Goal: Task Accomplishment & Management: Manage account settings

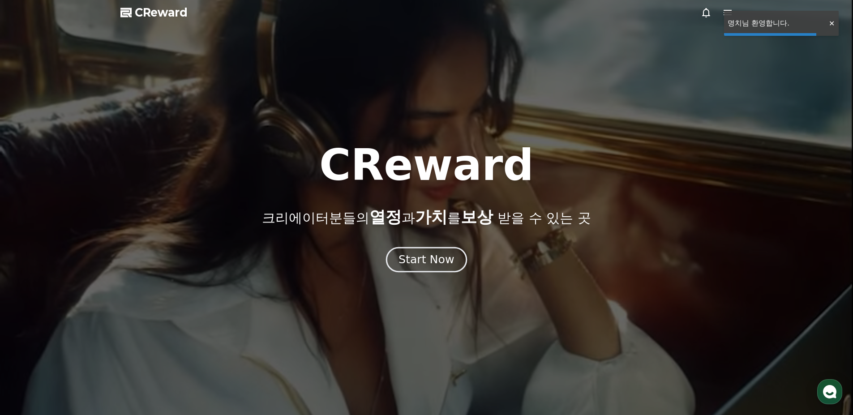
click at [427, 263] on div "Start Now" at bounding box center [426, 259] width 56 height 15
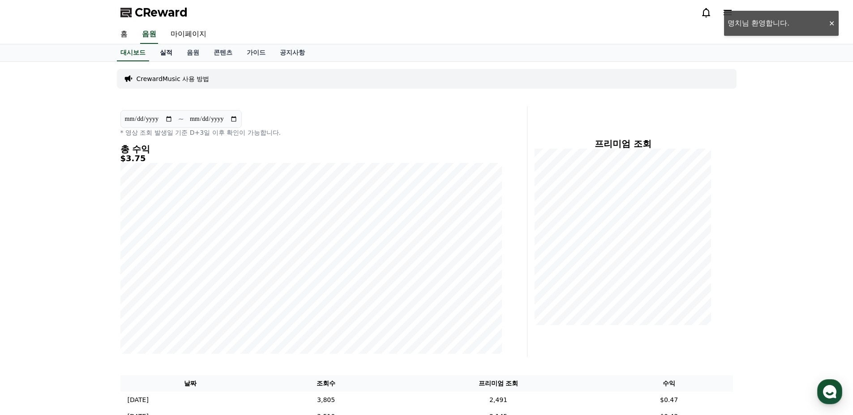
click at [163, 51] on link "실적" at bounding box center [166, 52] width 27 height 17
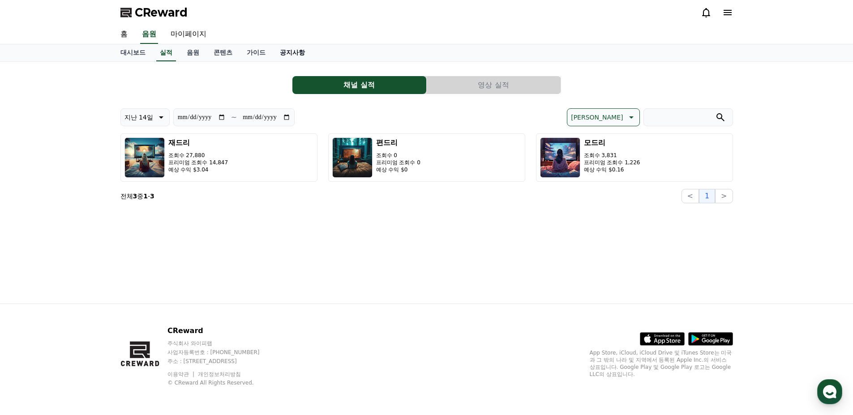
click at [285, 54] on link "공지사항" at bounding box center [292, 52] width 39 height 17
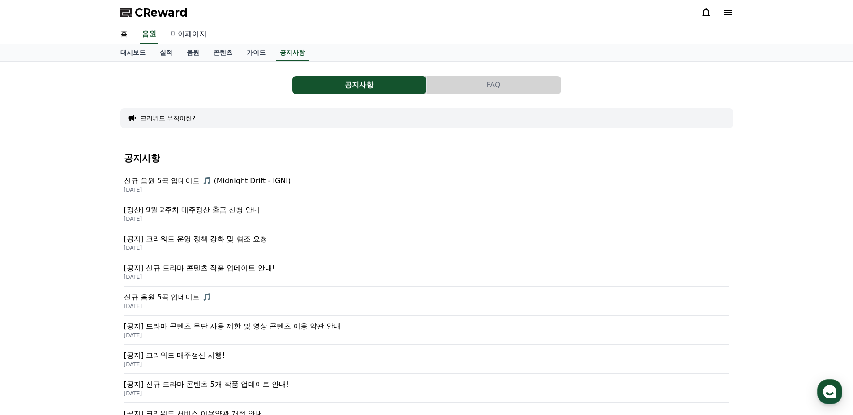
click at [192, 32] on link "마이페이지" at bounding box center [188, 34] width 50 height 19
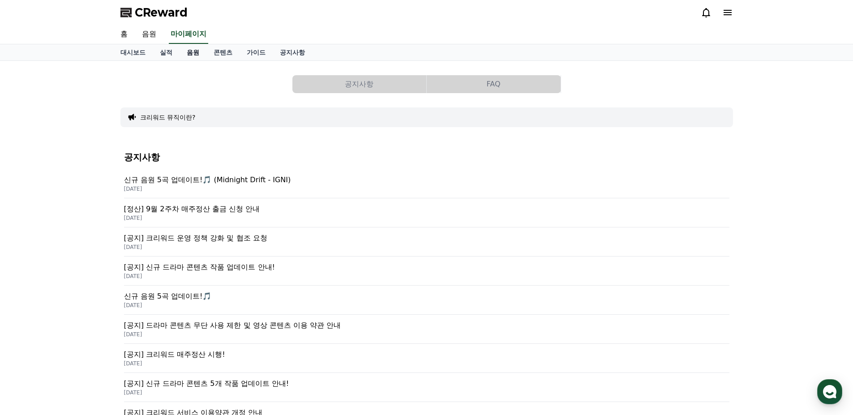
select select "**********"
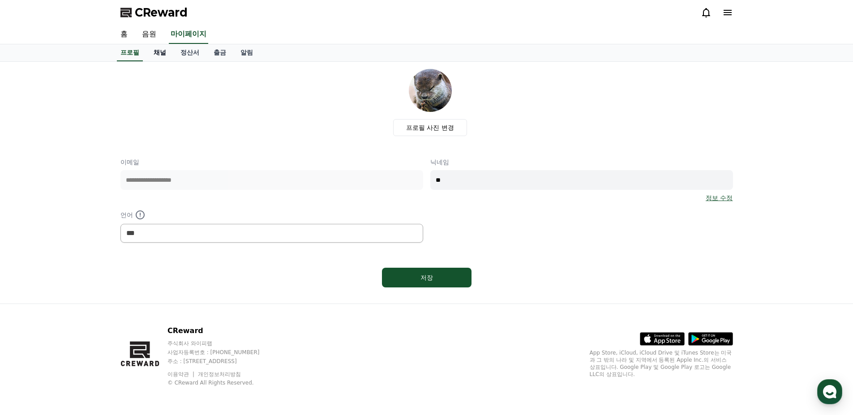
click at [162, 55] on link "채널" at bounding box center [159, 52] width 27 height 17
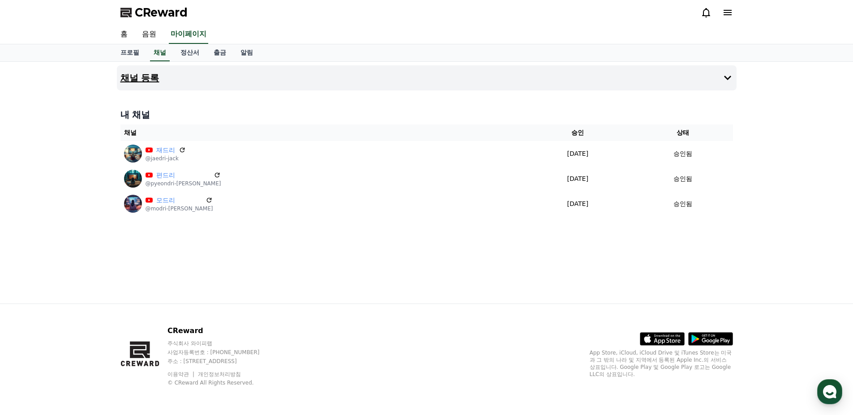
click at [184, 83] on button "채널 등록" at bounding box center [427, 77] width 620 height 25
